Goal: Information Seeking & Learning: Learn about a topic

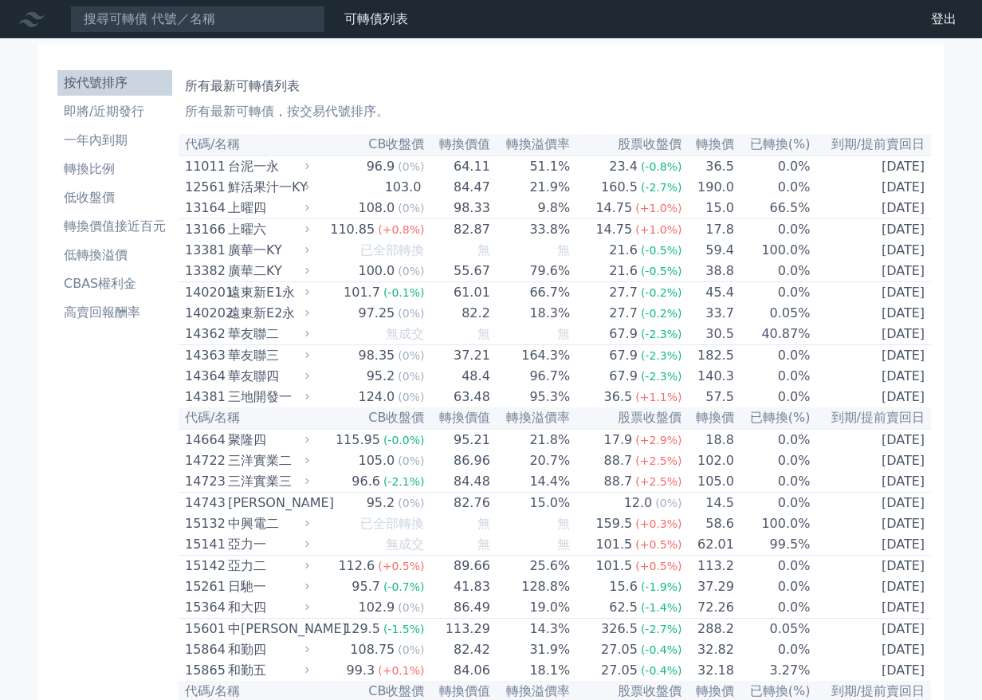
click at [822, 121] on div "所有最新可轉債列表 所有最新可轉債，按交易代號排序。" at bounding box center [555, 95] width 740 height 51
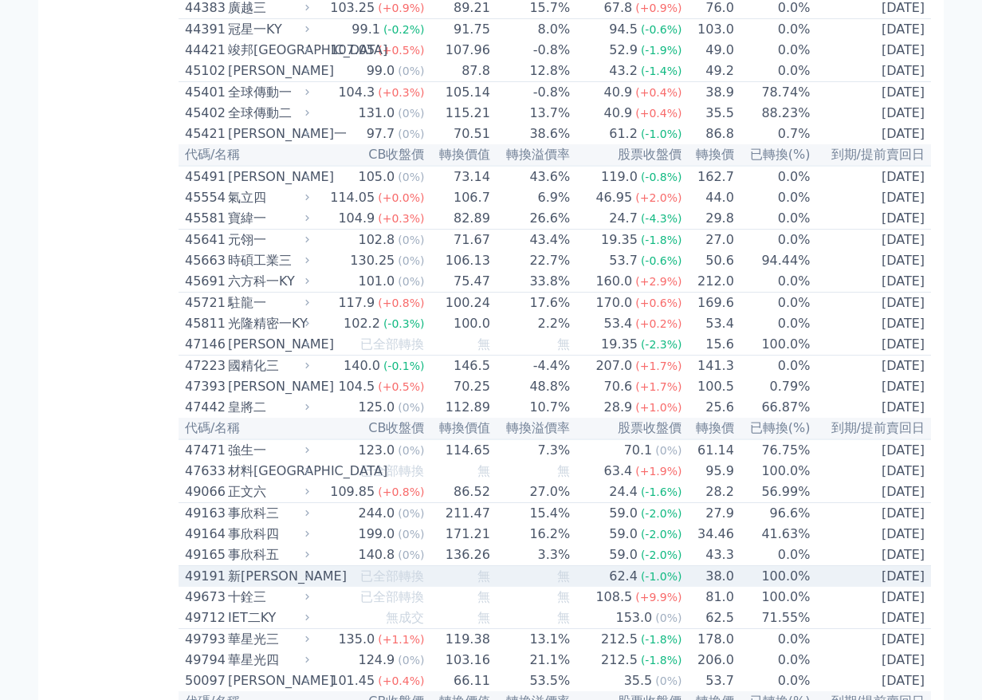
scroll to position [4463, 0]
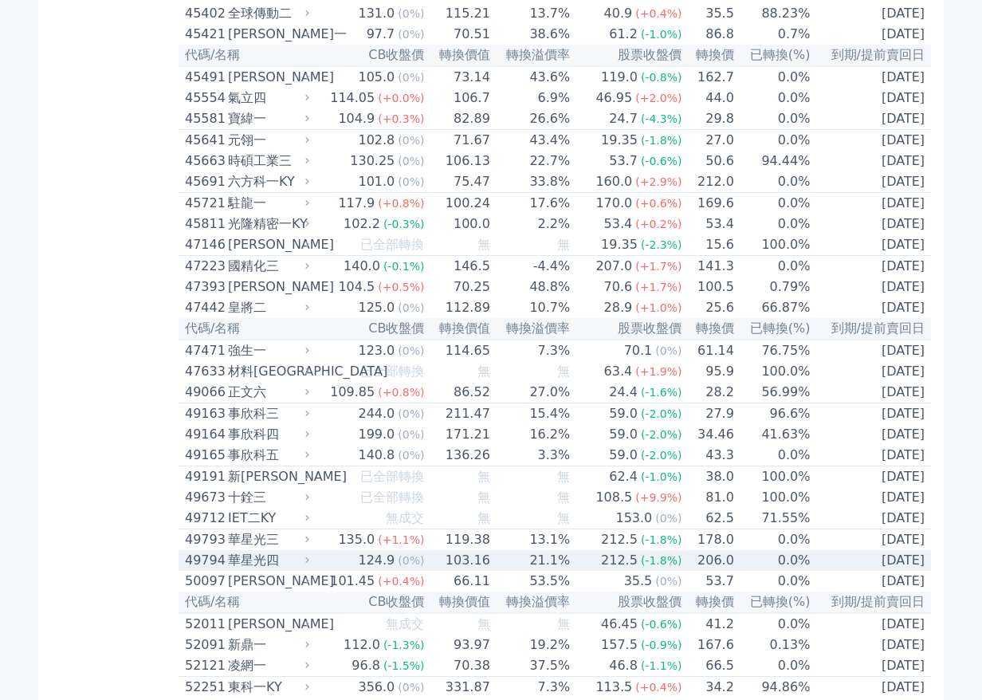
click at [228, 551] on div "華星光四" at bounding box center [267, 560] width 78 height 19
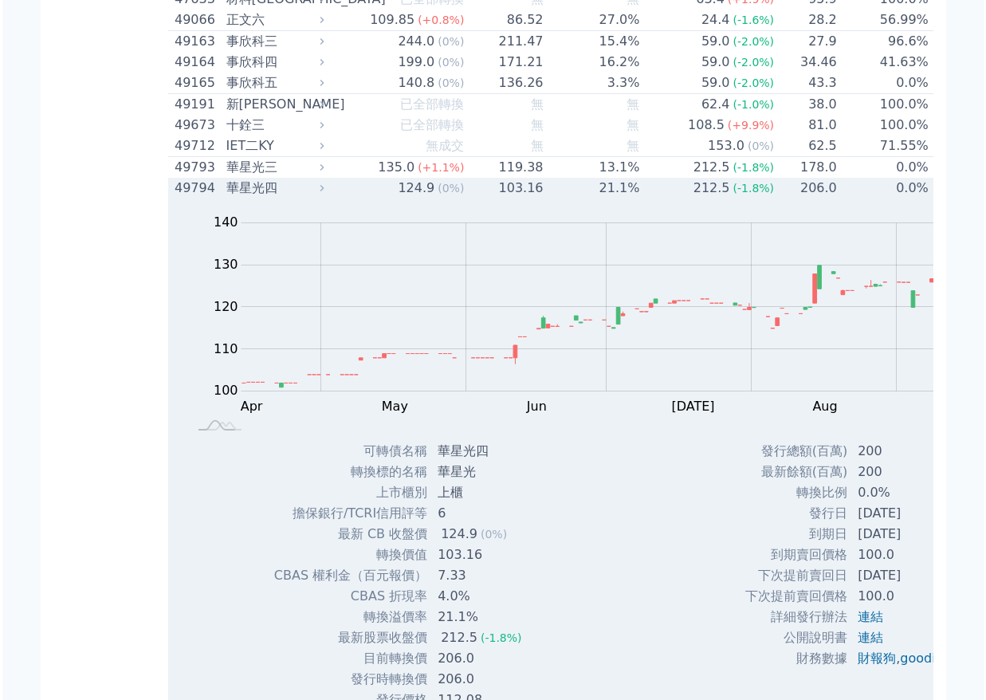
scroll to position [4861, 0]
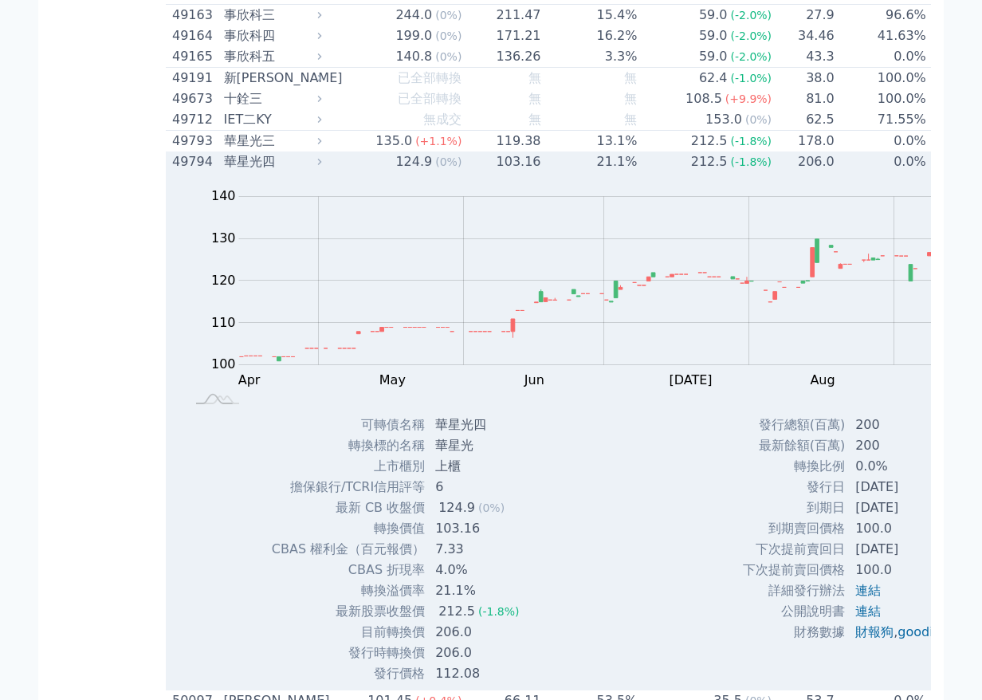
drag, startPoint x: 743, startPoint y: 423, endPoint x: 767, endPoint y: 422, distance: 24.8
click at [846, 477] on td "[DATE]" at bounding box center [906, 487] width 120 height 21
drag, startPoint x: 755, startPoint y: 419, endPoint x: 760, endPoint y: 360, distance: 59.2
click at [848, 477] on td "[DATE]" at bounding box center [908, 487] width 120 height 21
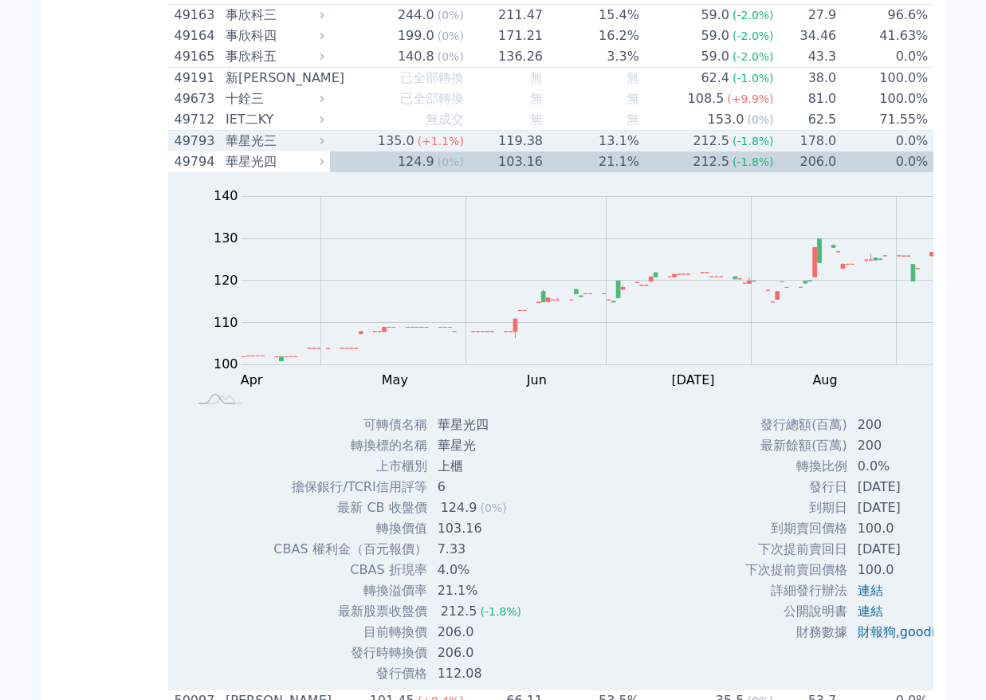
click at [226, 131] on div "華星光三" at bounding box center [273, 140] width 95 height 19
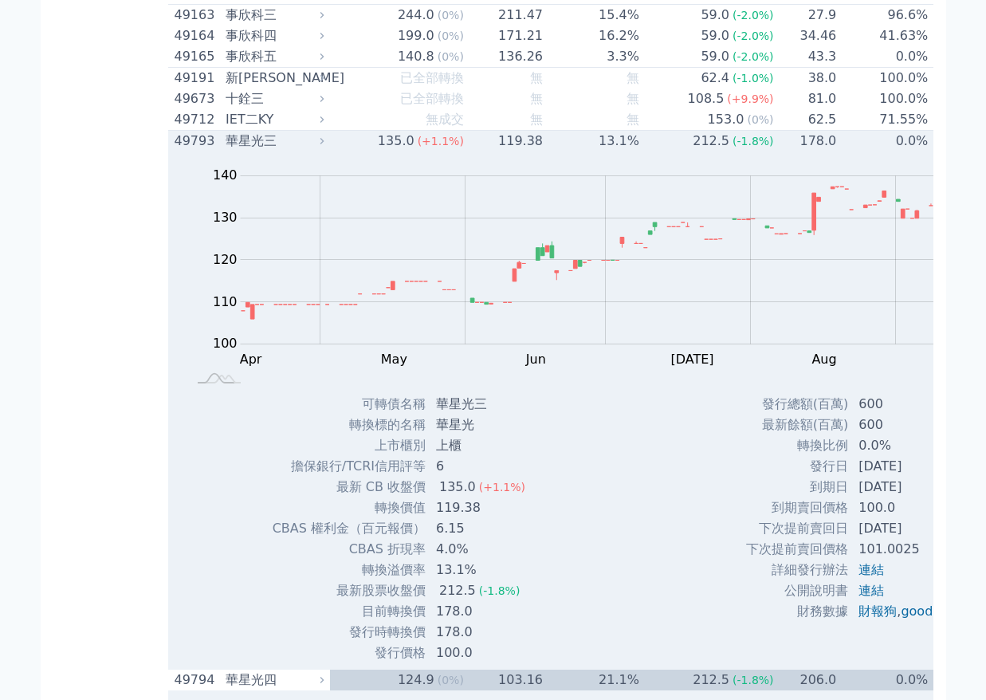
click at [226, 131] on div "華星光三" at bounding box center [273, 140] width 95 height 19
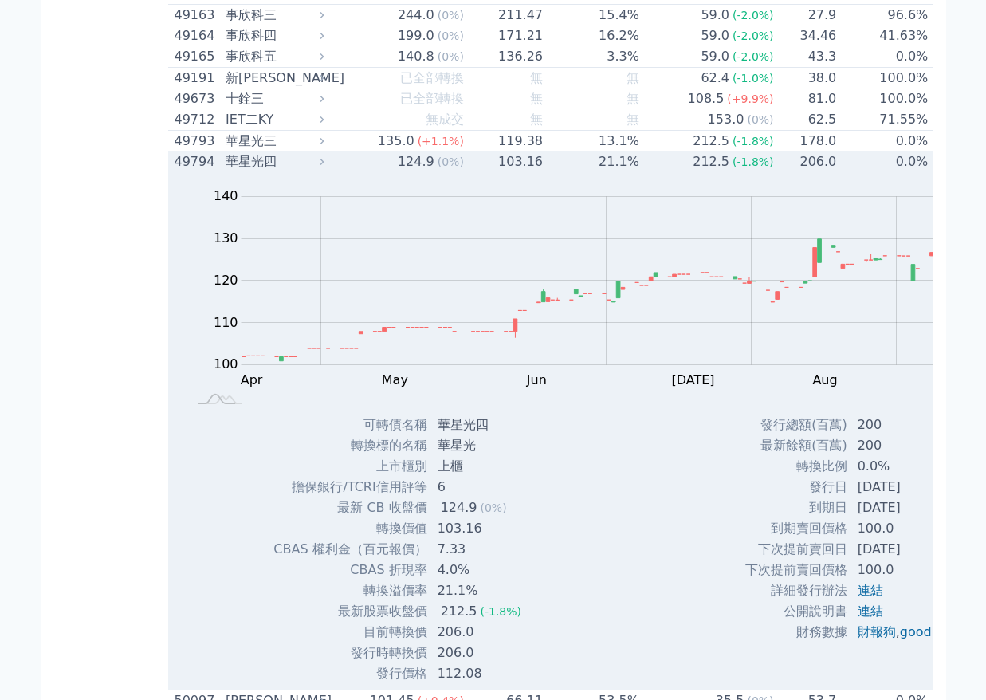
drag, startPoint x: 135, startPoint y: 108, endPoint x: 125, endPoint y: 74, distance: 34.8
click at [226, 152] on div "華星光四" at bounding box center [273, 161] width 95 height 19
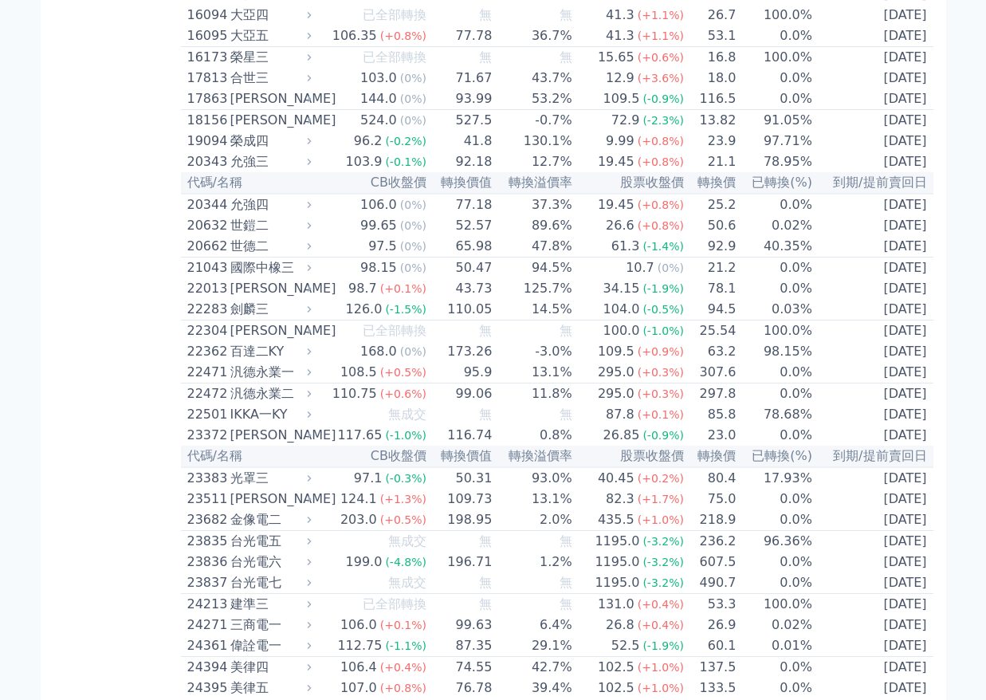
scroll to position [558, 0]
